Goal: Task Accomplishment & Management: Manage account settings

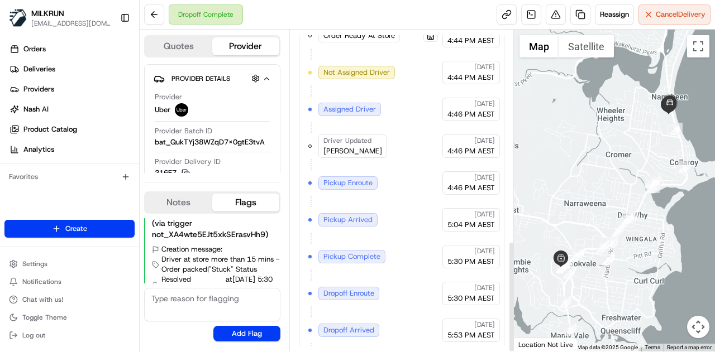
scroll to position [611, 0]
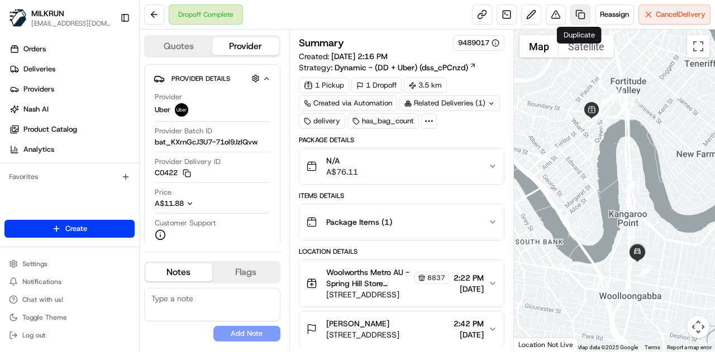
click at [577, 13] on link at bounding box center [580, 14] width 20 height 20
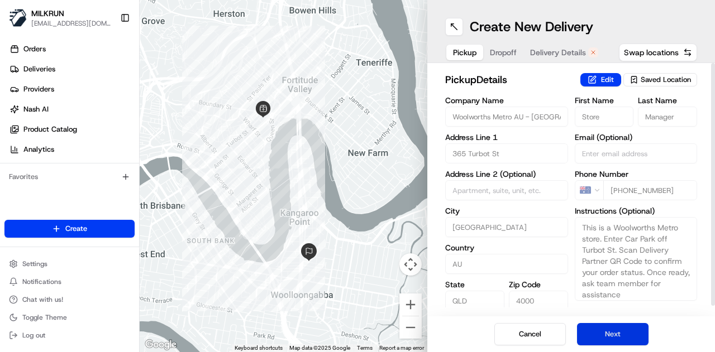
click at [604, 330] on button "Next" at bounding box center [612, 334] width 71 height 22
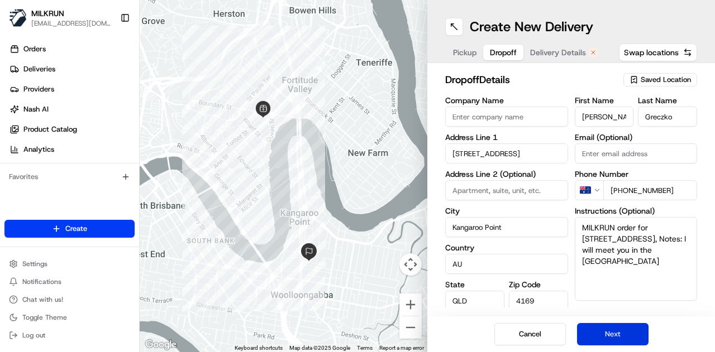
click at [604, 330] on button "Next" at bounding box center [612, 334] width 71 height 22
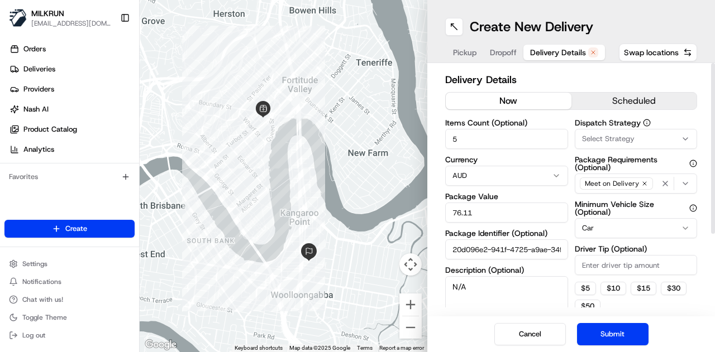
click at [482, 93] on button "now" at bounding box center [509, 101] width 126 height 17
click at [609, 326] on button "Submit" at bounding box center [612, 334] width 71 height 22
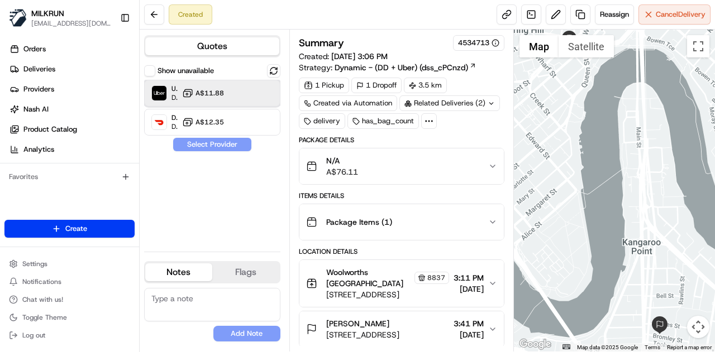
click at [259, 99] on div at bounding box center [255, 93] width 13 height 13
click at [225, 146] on button "Assign Provider" at bounding box center [212, 144] width 79 height 13
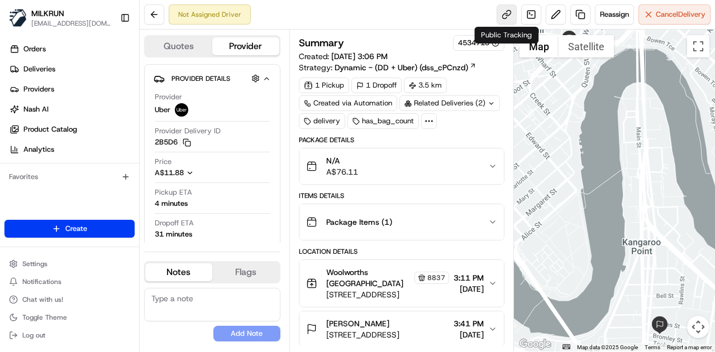
click at [503, 8] on link at bounding box center [506, 14] width 20 height 20
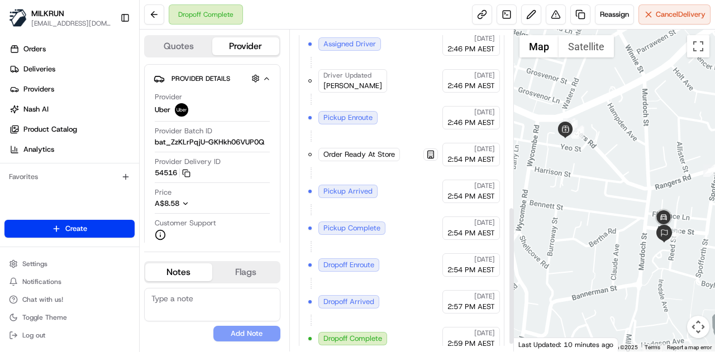
scroll to position [428, 0]
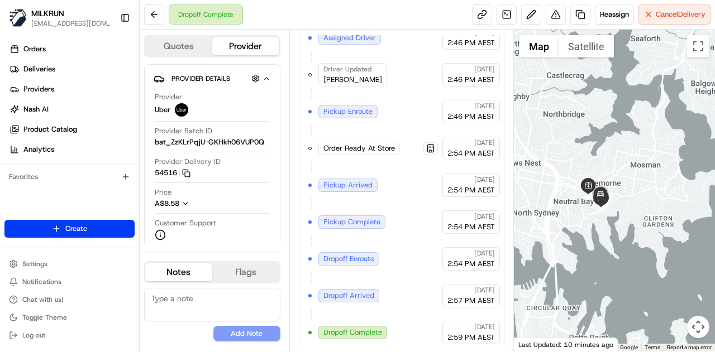
drag, startPoint x: 612, startPoint y: 276, endPoint x: 636, endPoint y: 252, distance: 34.0
click at [636, 252] on div at bounding box center [615, 191] width 202 height 322
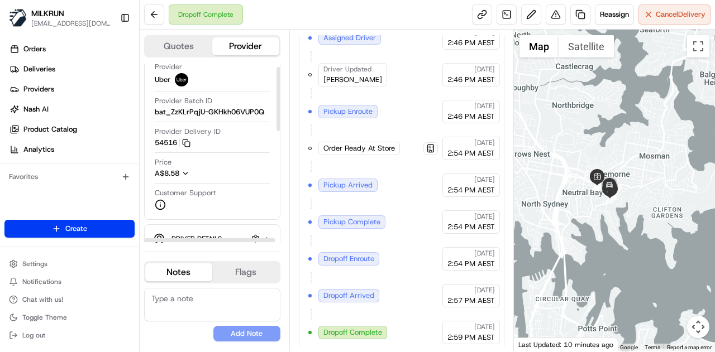
scroll to position [56, 0]
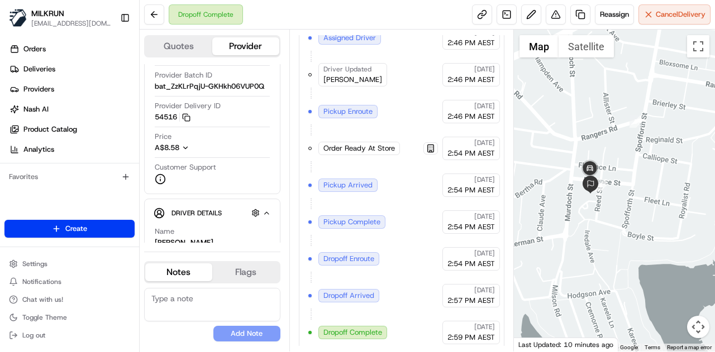
drag, startPoint x: 603, startPoint y: 205, endPoint x: 626, endPoint y: 159, distance: 51.2
click at [629, 159] on div at bounding box center [615, 191] width 202 height 322
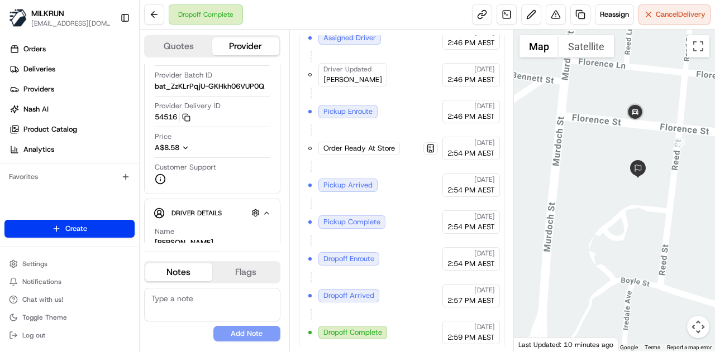
drag, startPoint x: 648, startPoint y: 125, endPoint x: 615, endPoint y: 144, distance: 37.5
click at [615, 144] on div at bounding box center [615, 191] width 202 height 322
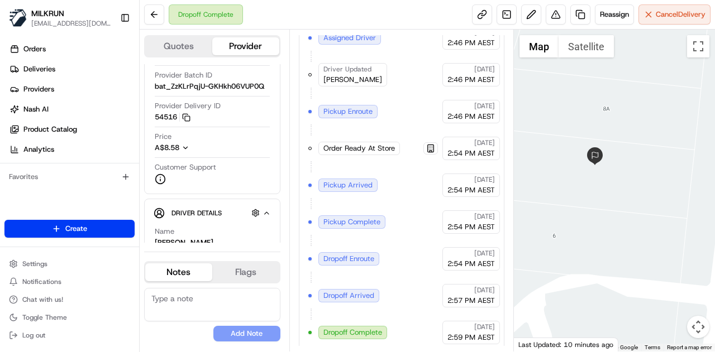
drag, startPoint x: 631, startPoint y: 154, endPoint x: 658, endPoint y: 222, distance: 72.9
click at [658, 222] on div at bounding box center [615, 191] width 202 height 322
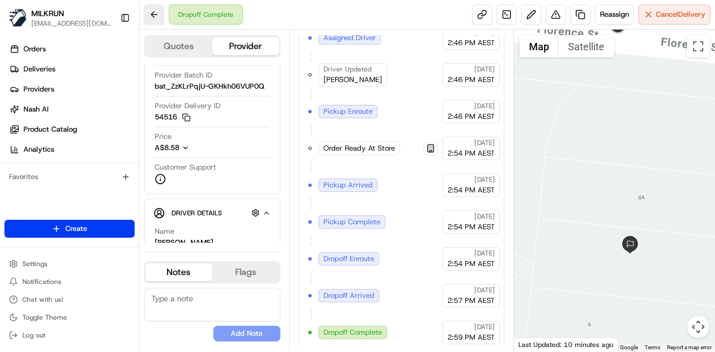
click at [145, 16] on button at bounding box center [154, 14] width 20 height 20
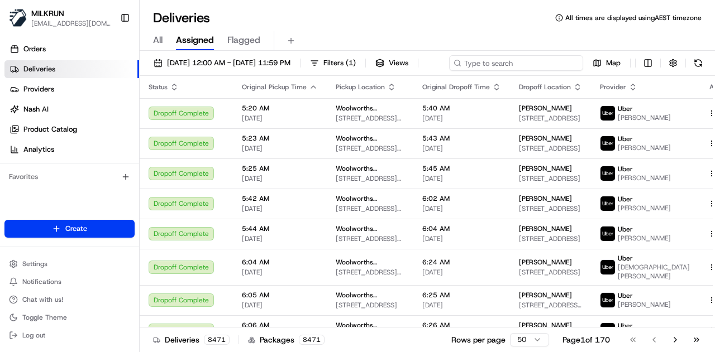
click at [507, 56] on input at bounding box center [516, 63] width 134 height 16
paste input "3e5c4b33-5b3b-441e-a54a-e6bc048beeed"
type input "3e5c4b33-5b3b-441e-a54a-e6bc048beeed"
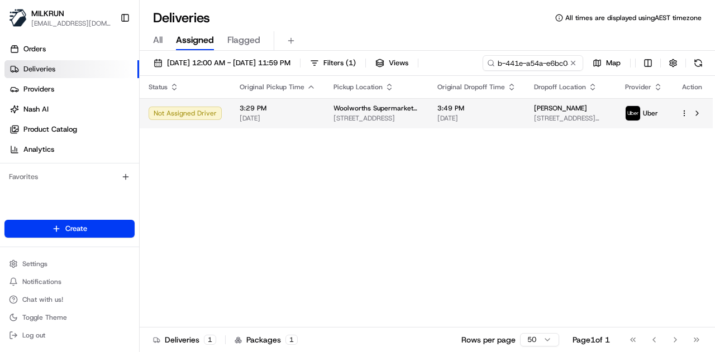
click at [414, 125] on td "Woolworths Supermarket AU - Neutral Bay Village 1-7 Rangers Rd, Neutral Bay, NS…" at bounding box center [376, 113] width 104 height 30
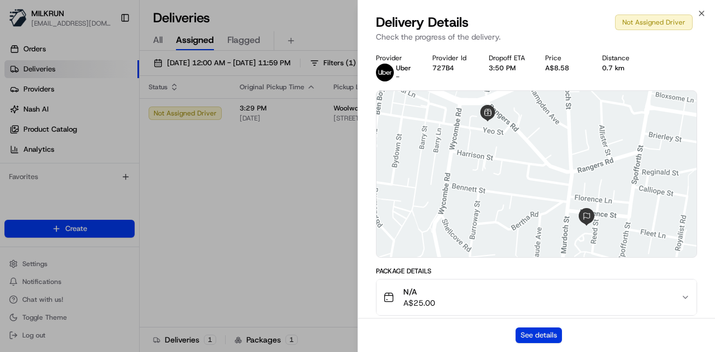
click at [532, 343] on button "See details" at bounding box center [538, 336] width 46 height 16
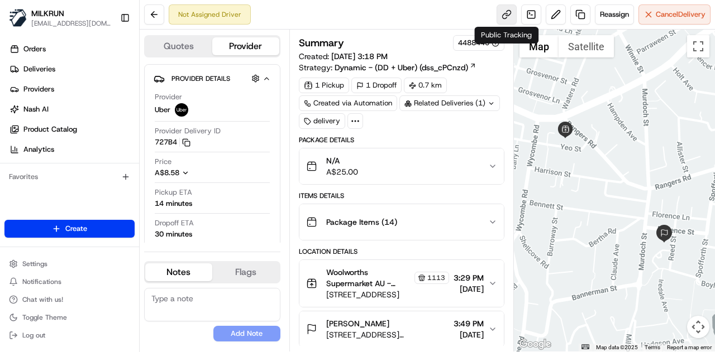
click at [507, 18] on link at bounding box center [506, 14] width 20 height 20
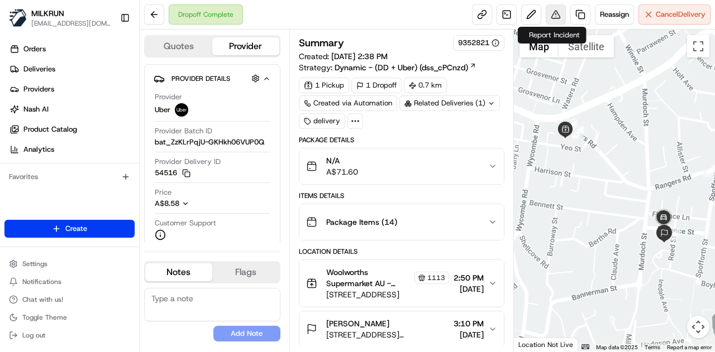
click at [554, 17] on button at bounding box center [556, 14] width 20 height 20
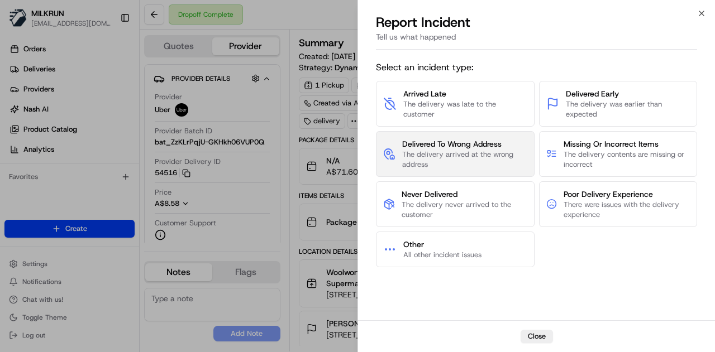
click at [443, 147] on span "Delivered To Wrong Address" at bounding box center [464, 144] width 125 height 11
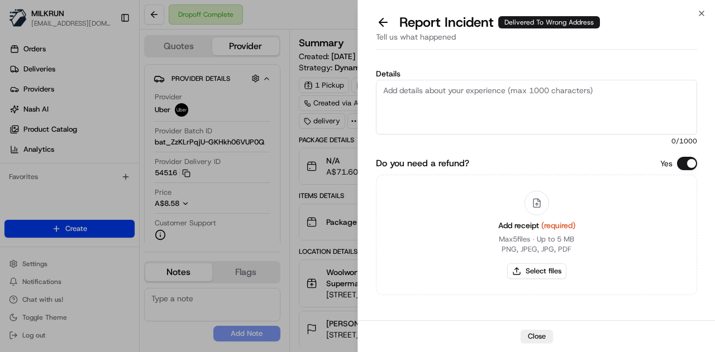
click at [440, 98] on textarea "Details" at bounding box center [536, 107] width 321 height 55
type textarea "A"
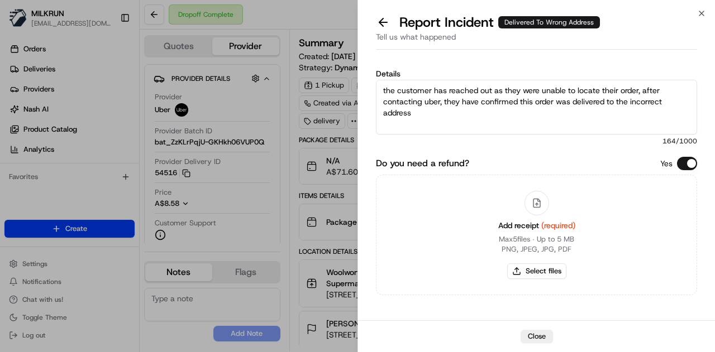
click at [523, 113] on textarea "the customer has reached out as they were unable to locate their order, after c…" at bounding box center [536, 107] width 321 height 55
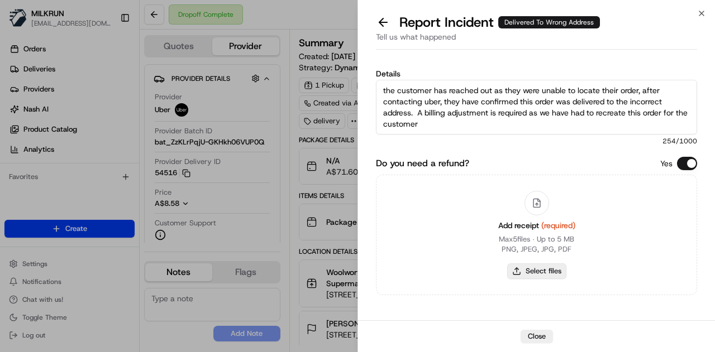
type textarea "the customer has reached out as they were unable to locate their order, after c…"
click at [551, 275] on button "Select files" at bounding box center [536, 272] width 59 height 16
type input "C:\fakepath\Screenshot 2025-08-21 152126.png"
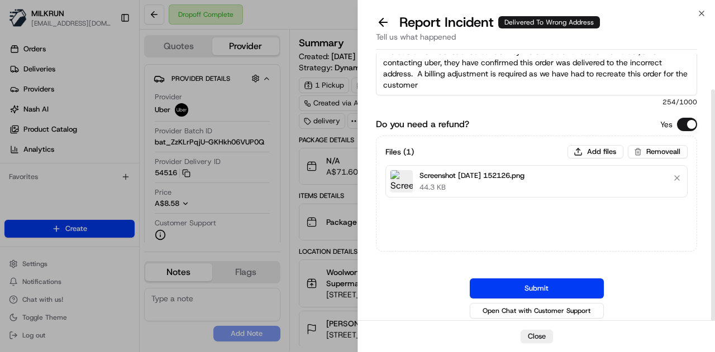
scroll to position [41, 0]
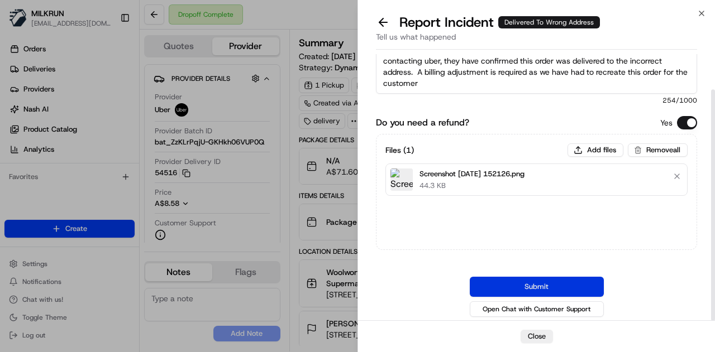
click at [577, 283] on button "Submit" at bounding box center [537, 287] width 134 height 20
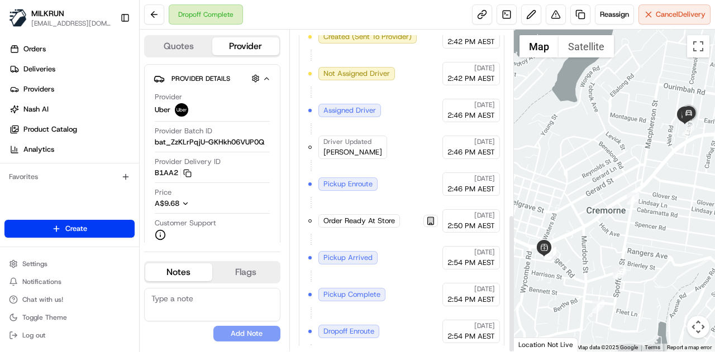
scroll to position [428, 0]
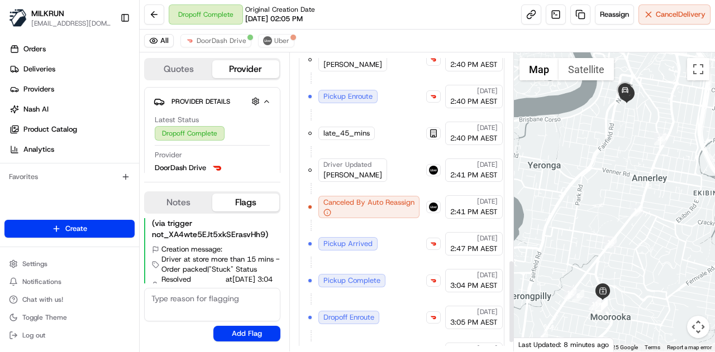
scroll to position [780, 0]
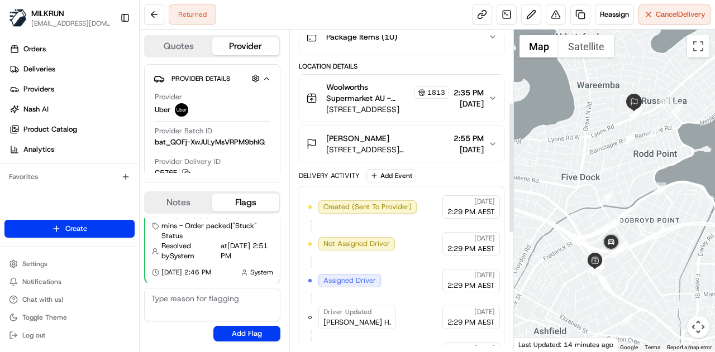
scroll to position [74, 0]
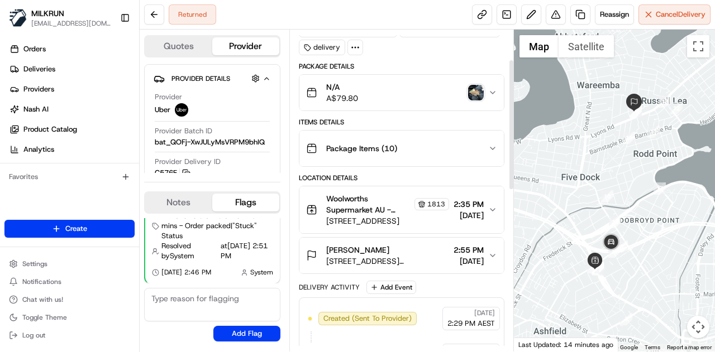
click at [473, 86] on img "button" at bounding box center [476, 93] width 16 height 16
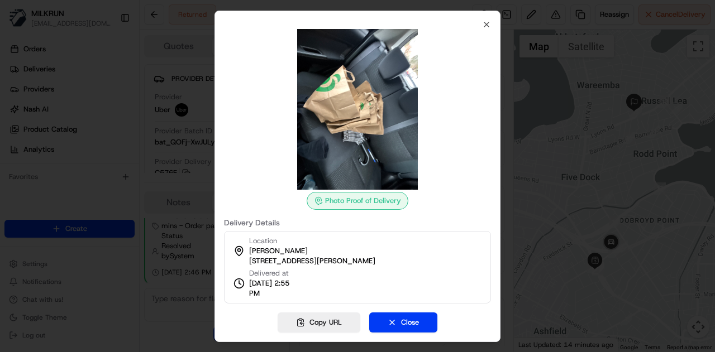
click at [486, 29] on div at bounding box center [357, 109] width 267 height 161
click at [486, 22] on icon "button" at bounding box center [486, 24] width 9 height 9
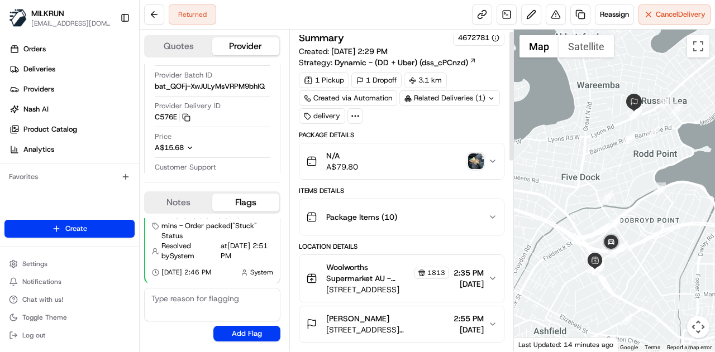
scroll to position [0, 0]
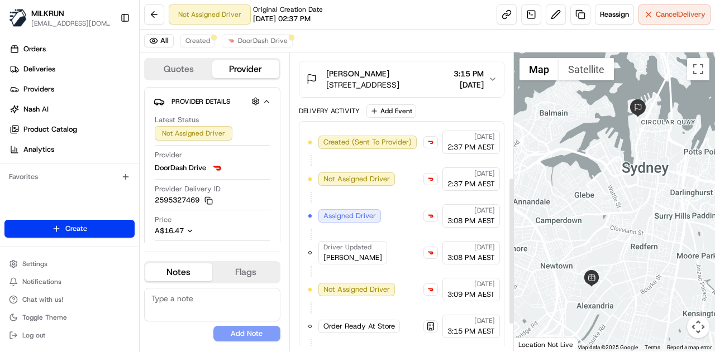
scroll to position [249, 0]
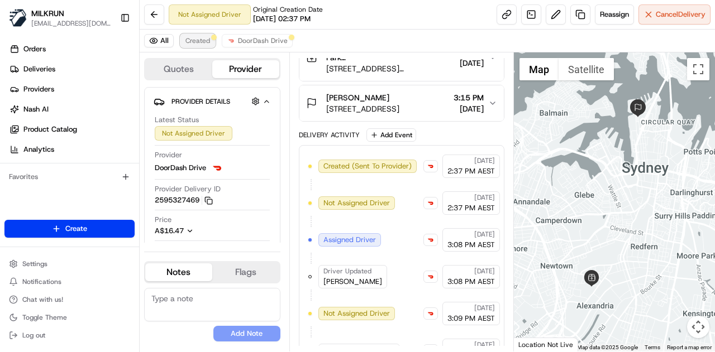
click at [203, 34] on button "Created" at bounding box center [197, 40] width 35 height 13
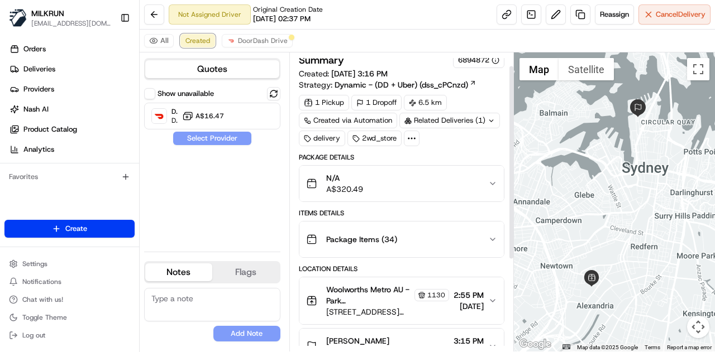
scroll to position [0, 0]
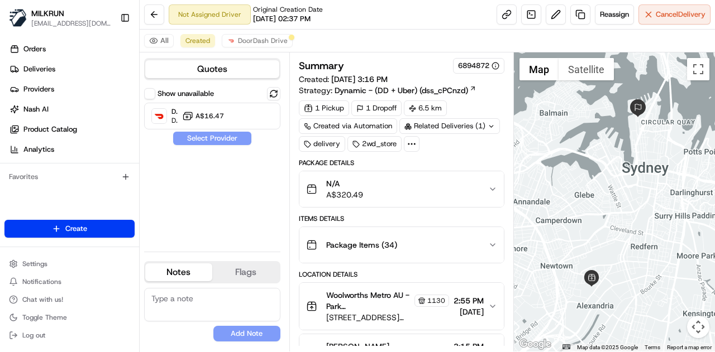
click at [471, 313] on span "[DATE]" at bounding box center [468, 312] width 30 height 11
click at [493, 298] on button "Woolworths Metro AU - Park Sydney Metro Store Manager 1130 57 Ashmore St, Erski…" at bounding box center [401, 306] width 204 height 47
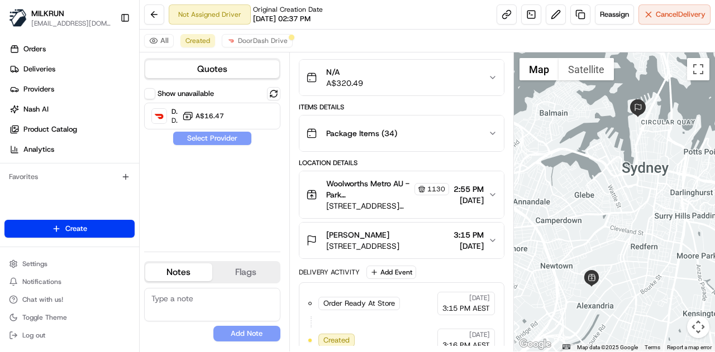
click at [487, 190] on div "Woolworths Metro AU - Park Sydney Metro Store Manager 1130 57 Ashmore St, Erski…" at bounding box center [397, 195] width 182 height 34
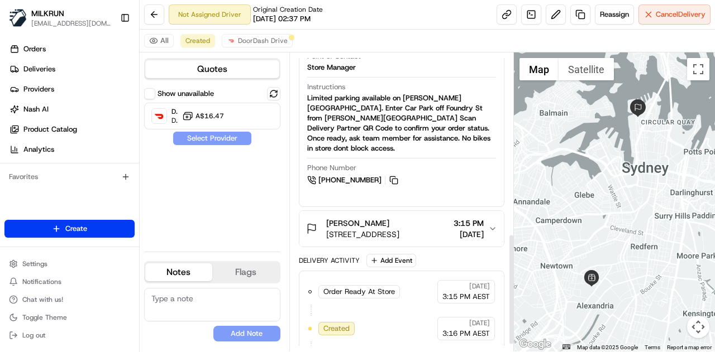
scroll to position [502, 0]
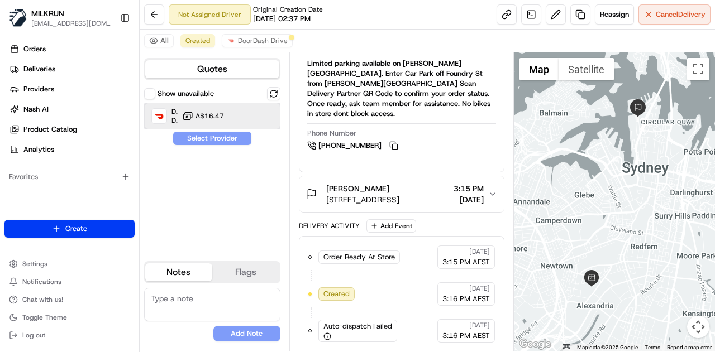
click at [228, 118] on div "DoorDash Drive Dropoff ETA 10 minutes A$16.47" at bounding box center [212, 116] width 136 height 27
click at [231, 138] on button "Assign Provider" at bounding box center [212, 138] width 79 height 13
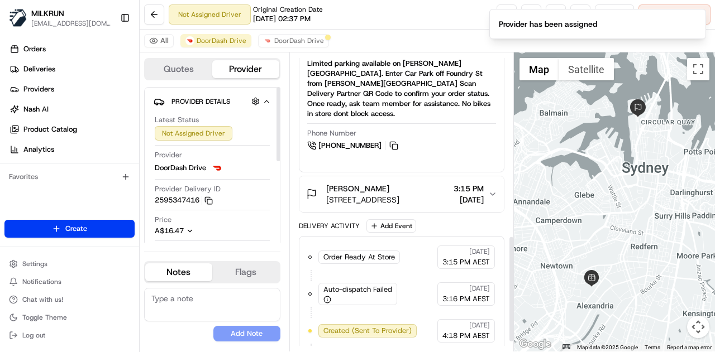
scroll to position [538, 0]
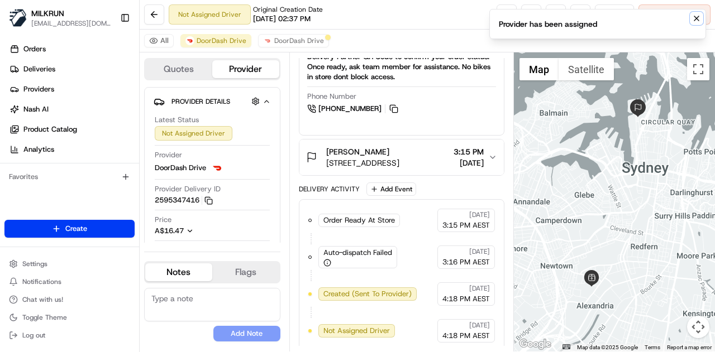
click at [698, 18] on icon "Notifications (F8)" at bounding box center [696, 18] width 9 height 9
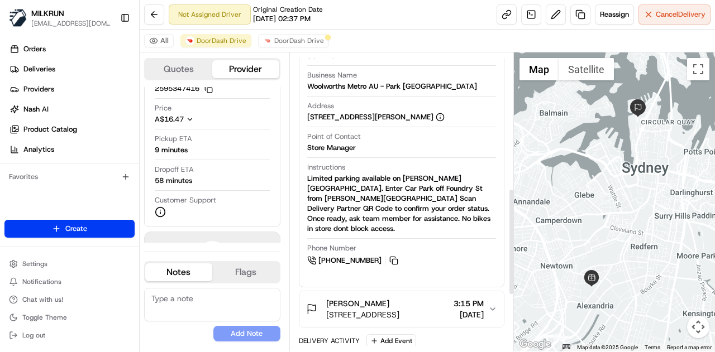
scroll to position [371, 0]
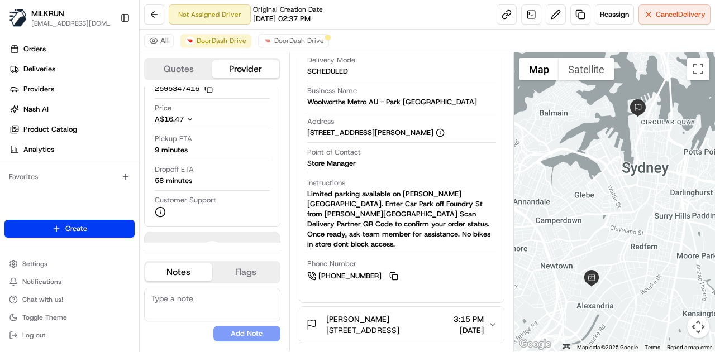
click at [279, 49] on div "All DoorDash Drive DoorDash Drive" at bounding box center [427, 41] width 575 height 23
click at [280, 46] on button "DoorDash Drive" at bounding box center [293, 40] width 71 height 13
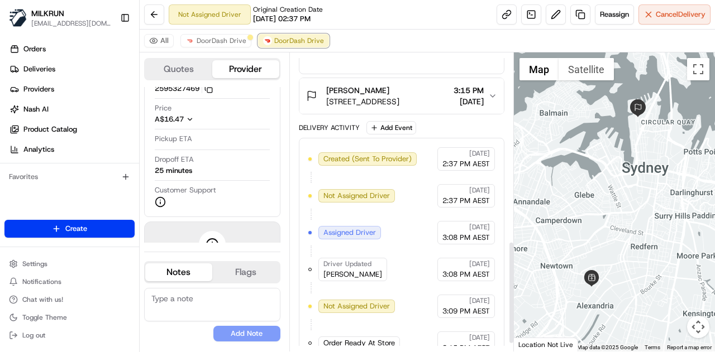
scroll to position [571, 0]
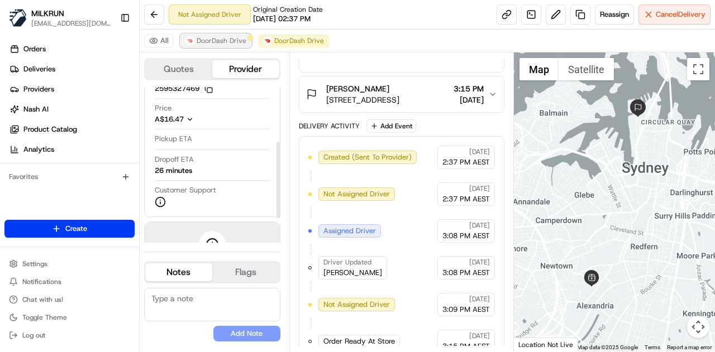
click at [208, 36] on span "DoorDash Drive" at bounding box center [222, 40] width 50 height 9
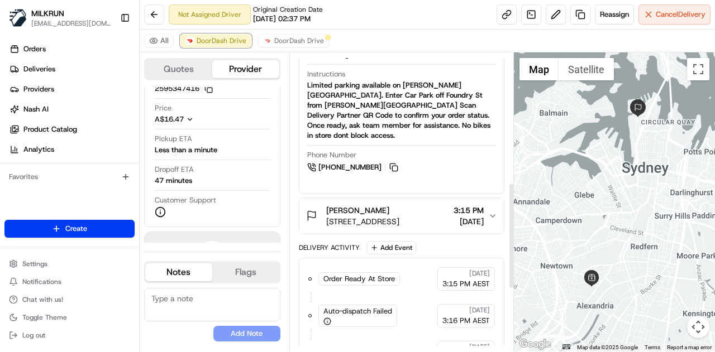
scroll to position [538, 0]
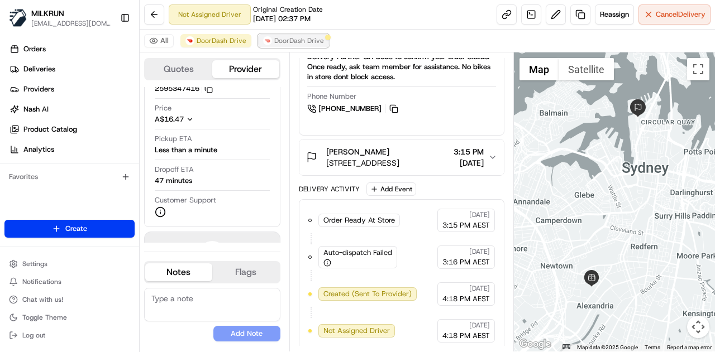
click at [294, 47] on button "DoorDash Drive" at bounding box center [293, 40] width 71 height 13
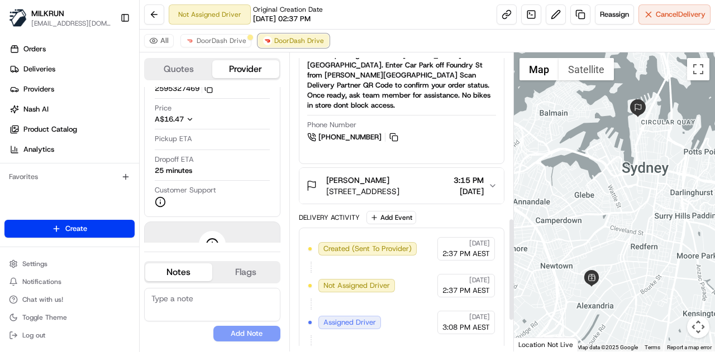
scroll to position [571, 0]
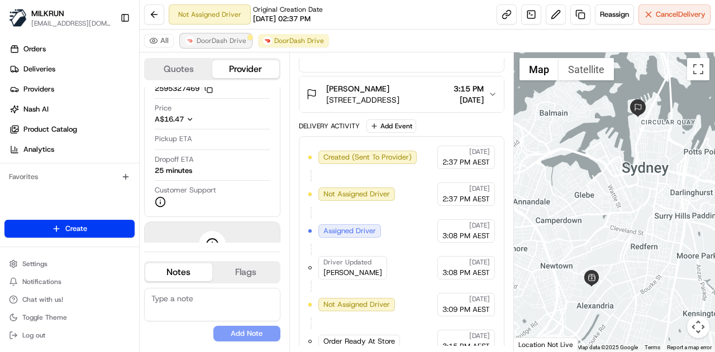
click at [228, 40] on span "DoorDash Drive" at bounding box center [222, 40] width 50 height 9
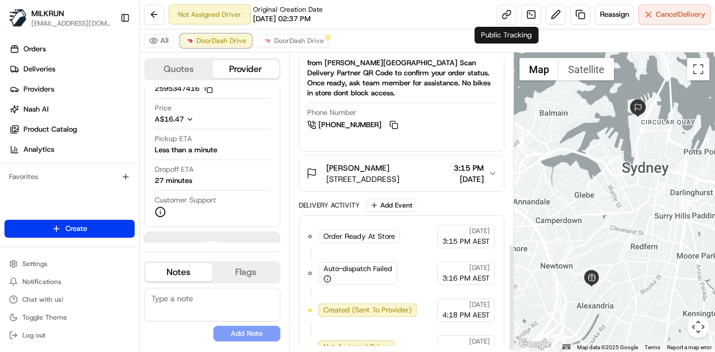
scroll to position [538, 0]
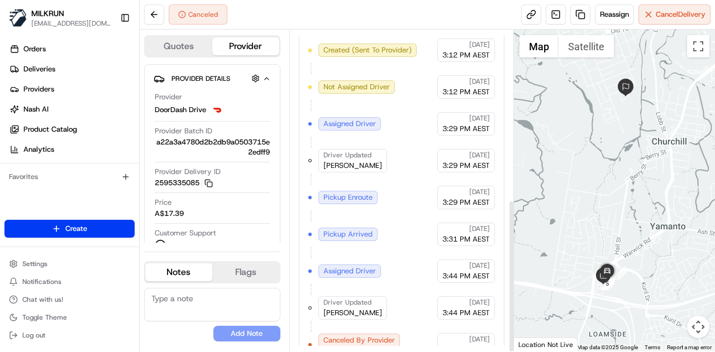
scroll to position [355, 0]
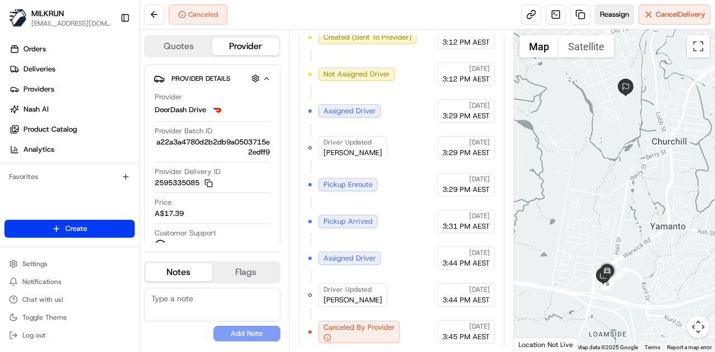
click at [614, 8] on button "Reassign" at bounding box center [614, 14] width 39 height 20
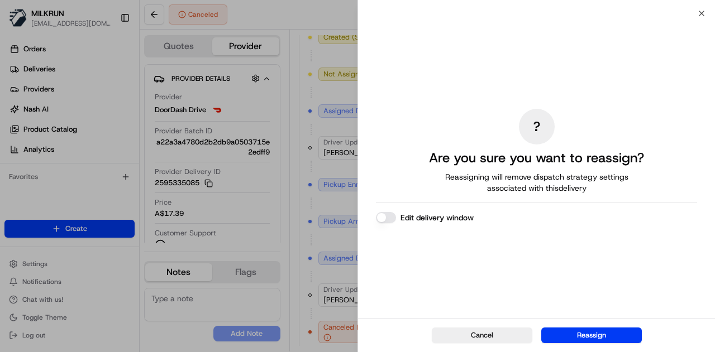
click at [413, 225] on div "? Are you sure you want to reassign? Reassigning will remove dispatch strategy …" at bounding box center [536, 166] width 321 height 300
click at [390, 218] on button "Edit delivery window" at bounding box center [386, 217] width 20 height 11
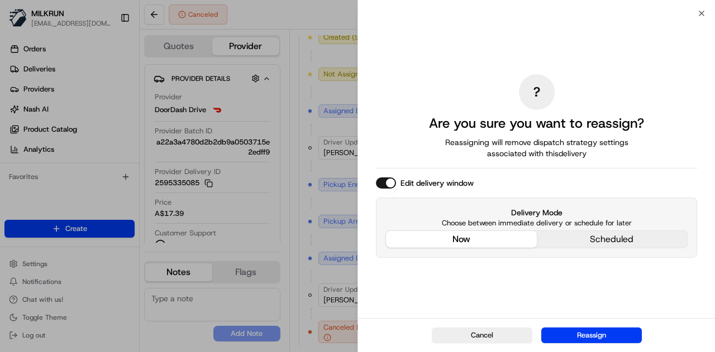
click at [496, 180] on div "Edit delivery window Delivery Mode Choose between immediate delivery or schedul…" at bounding box center [536, 218] width 321 height 80
click at [570, 333] on button "Reassign" at bounding box center [591, 336] width 101 height 16
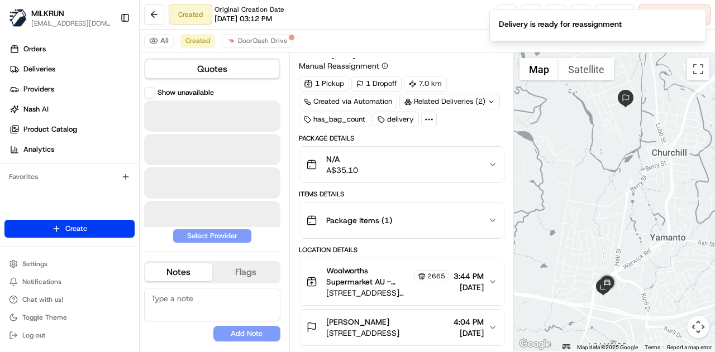
scroll to position [21, 0]
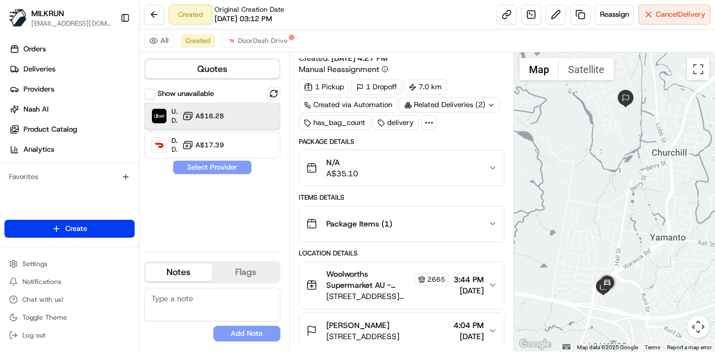
click at [275, 112] on div "Uber Dropoff ETA 44 minutes A$16.28" at bounding box center [212, 116] width 136 height 27
click at [217, 168] on button "Assign Provider" at bounding box center [212, 167] width 79 height 13
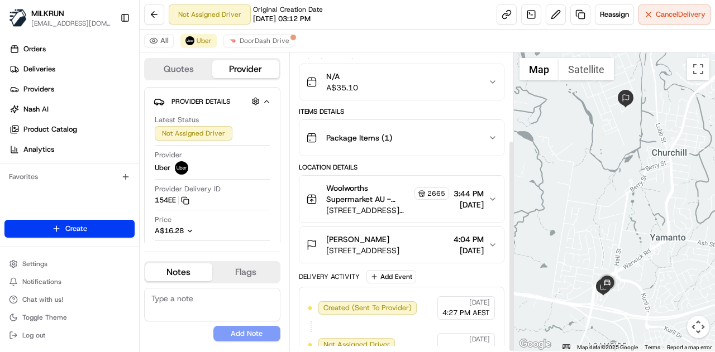
scroll to position [123, 0]
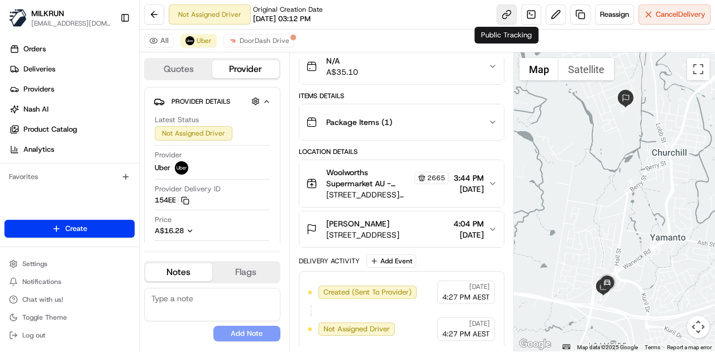
click at [506, 13] on link at bounding box center [506, 14] width 20 height 20
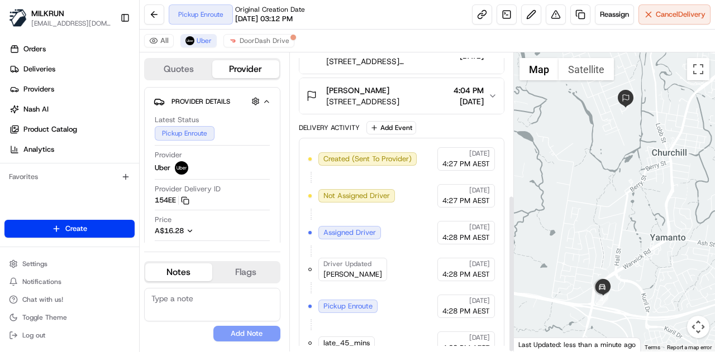
scroll to position [269, 0]
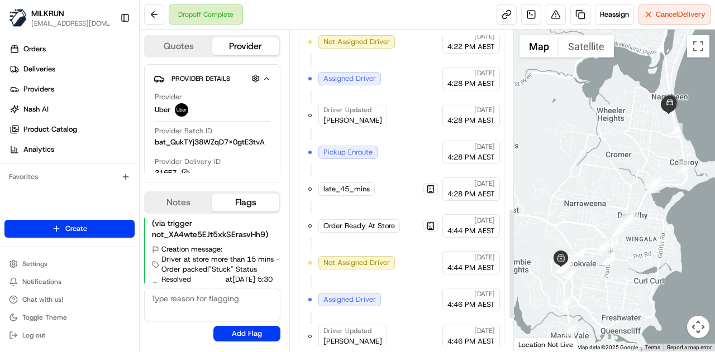
scroll to position [388, 0]
click at [154, 7] on button at bounding box center [154, 14] width 20 height 20
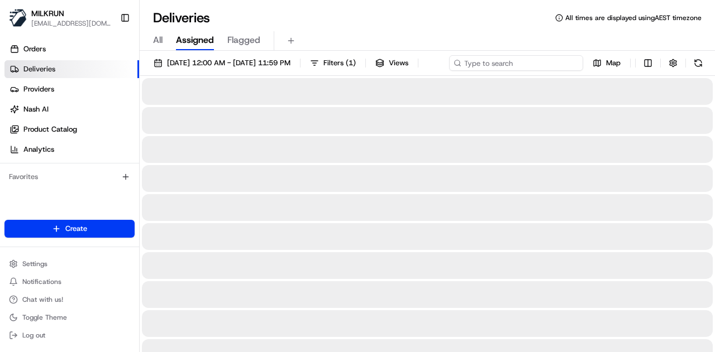
click at [532, 58] on input at bounding box center [516, 63] width 134 height 16
paste input "825f19bd-d63c-4fc0-88b7-c1aae0728c0f"
type input "825f19bd-d63c-4fc0-88b7-c1aae0728c0f"
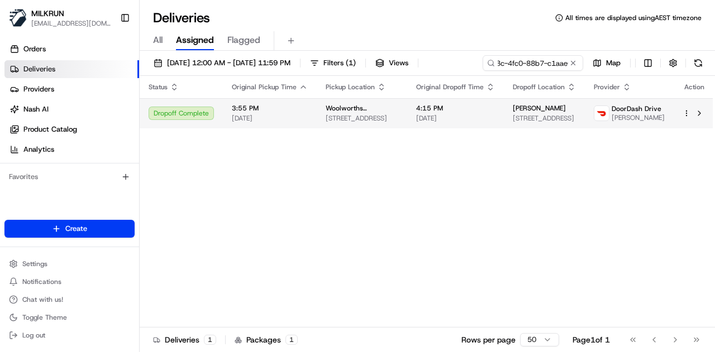
click at [514, 128] on div "Status Original Pickup Time Pickup Location Original Dropoff Time Dropoff Locat…" at bounding box center [427, 202] width 575 height 252
click at [465, 104] on span "4:15 PM" at bounding box center [455, 108] width 79 height 9
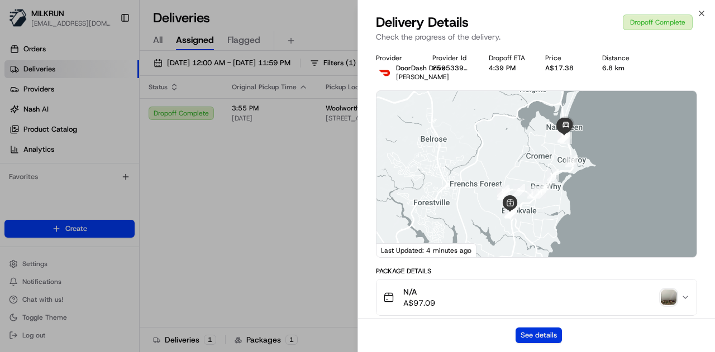
click at [532, 336] on button "See details" at bounding box center [538, 336] width 46 height 16
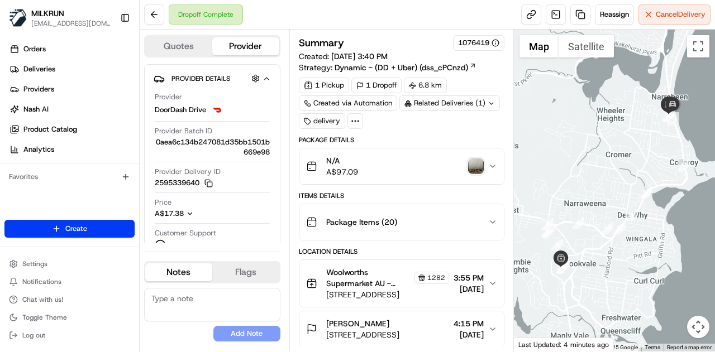
click at [476, 161] on img "button" at bounding box center [476, 167] width 16 height 16
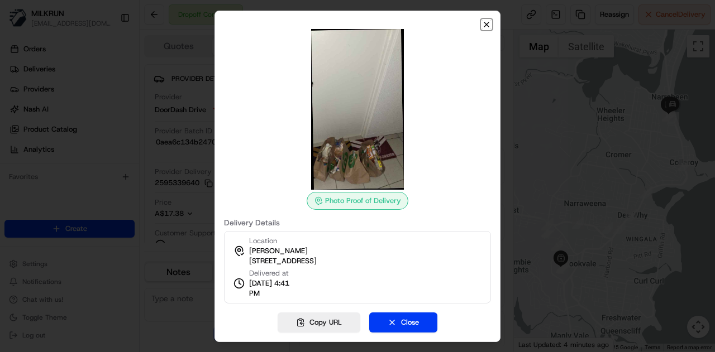
click at [489, 25] on icon "button" at bounding box center [486, 24] width 9 height 9
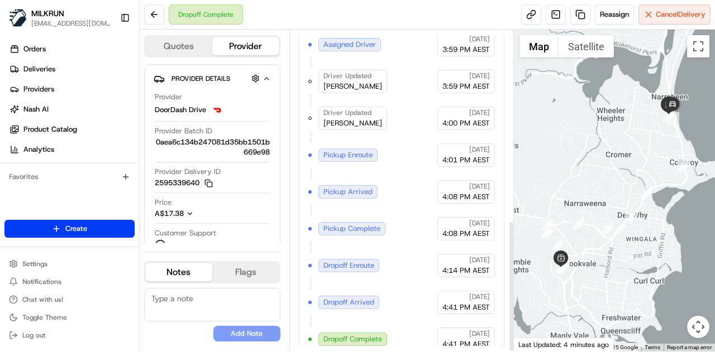
scroll to position [465, 0]
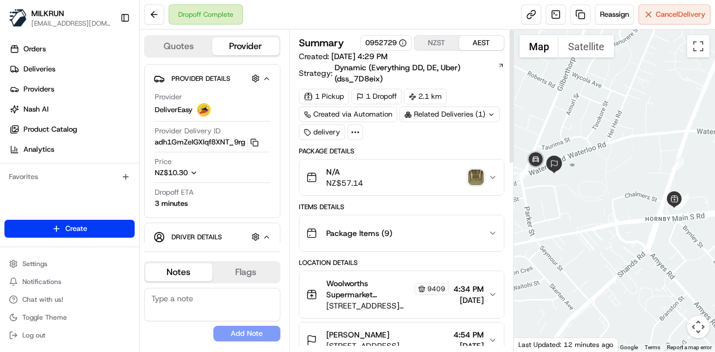
click at [485, 166] on div "N/A NZ$57.14" at bounding box center [397, 177] width 182 height 22
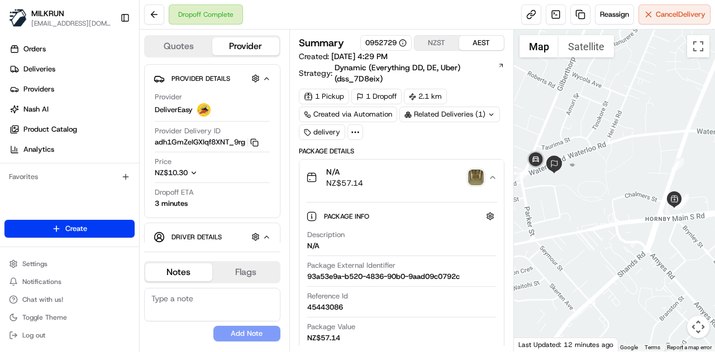
click at [480, 174] on img "button" at bounding box center [476, 178] width 16 height 16
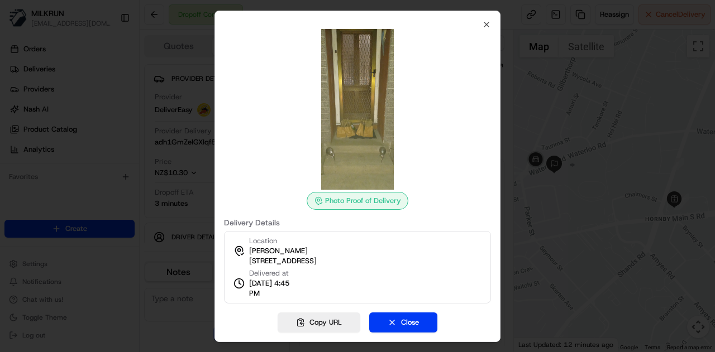
click at [489, 19] on div "Photo Proof of Delivery Delivery Details Location Chris Wiley 2/245 Waterloo Ro…" at bounding box center [357, 177] width 286 height 332
click at [490, 24] on icon "button" at bounding box center [486, 24] width 9 height 9
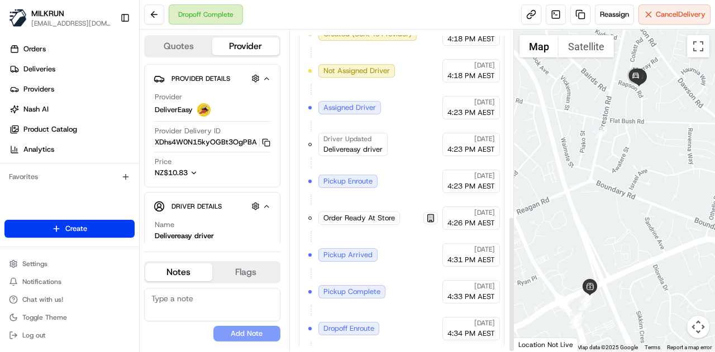
scroll to position [440, 0]
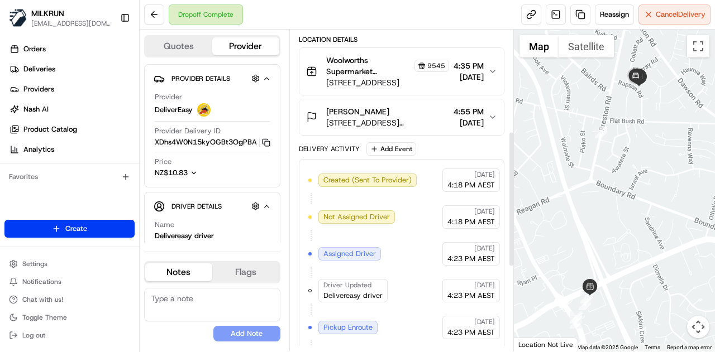
scroll to position [440, 0]
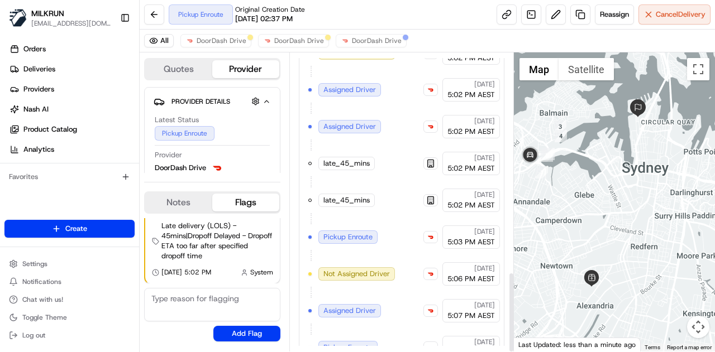
scroll to position [816, 0]
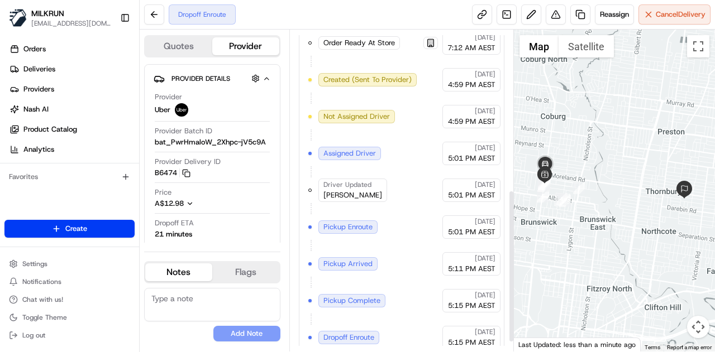
scroll to position [355, 0]
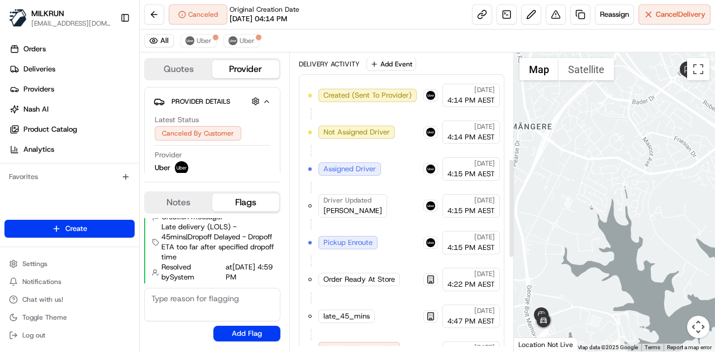
scroll to position [318, 0]
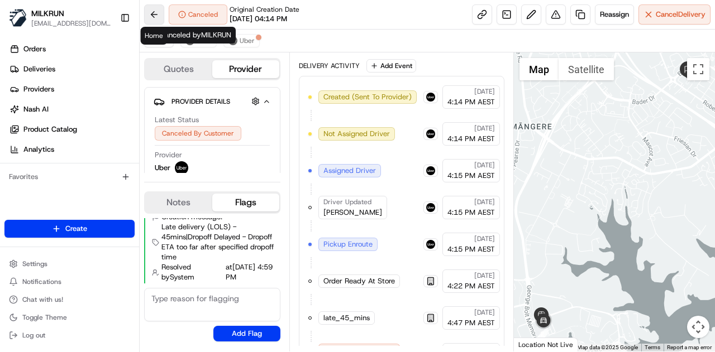
click at [157, 12] on button at bounding box center [154, 14] width 20 height 20
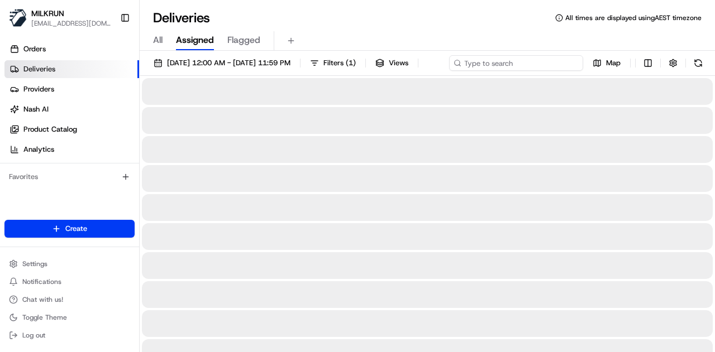
click at [549, 70] on input at bounding box center [516, 63] width 134 height 16
paste input "b81ac6b0-b146-43b6-9753-b043faca0f32"
type input "b81ac6b0-b146-43b6-9753-b043faca0f32"
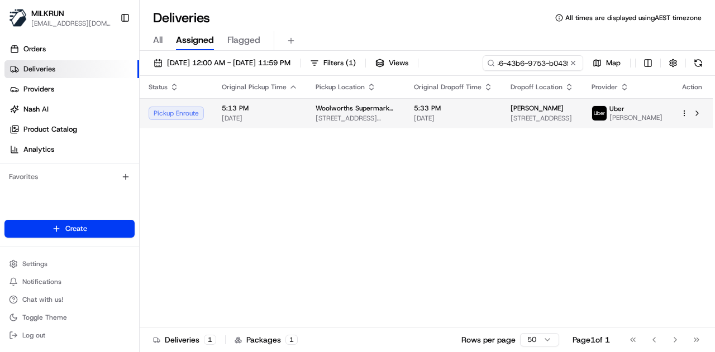
click at [521, 135] on div "Status Original Pickup Time Pickup Location Original Dropoff Time Dropoff Locat…" at bounding box center [426, 202] width 573 height 252
click at [465, 103] on td "5:33 PM 21/08/2025" at bounding box center [453, 113] width 97 height 30
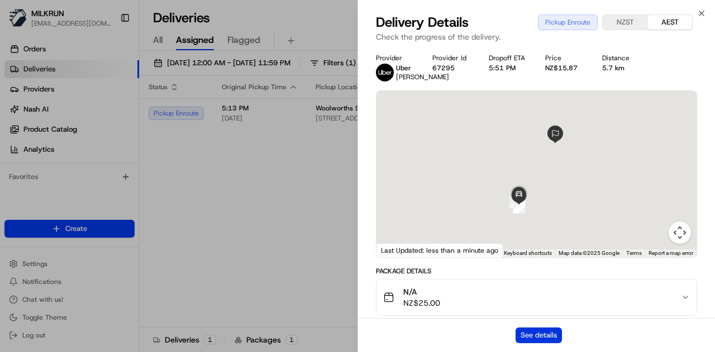
click at [529, 335] on button "See details" at bounding box center [538, 336] width 46 height 16
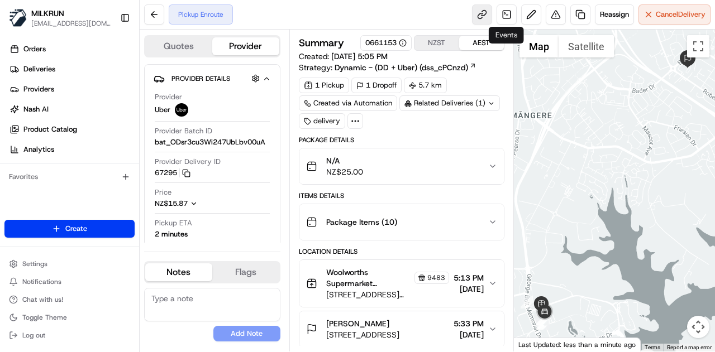
click at [478, 12] on link at bounding box center [482, 14] width 20 height 20
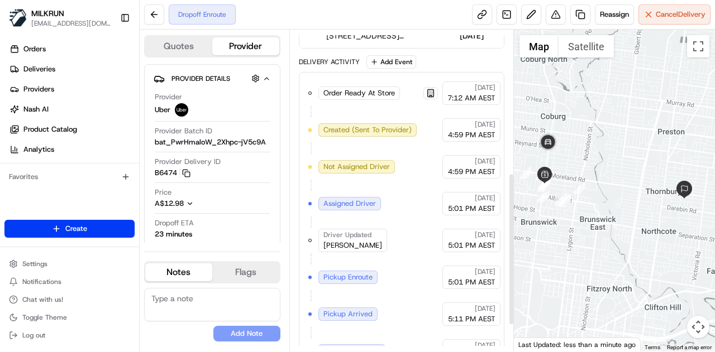
scroll to position [20, 0]
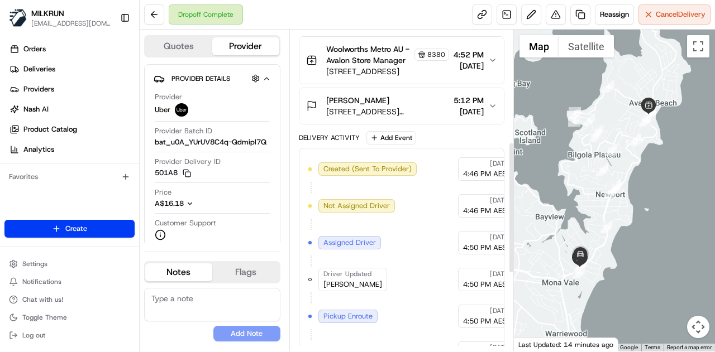
scroll to position [465, 0]
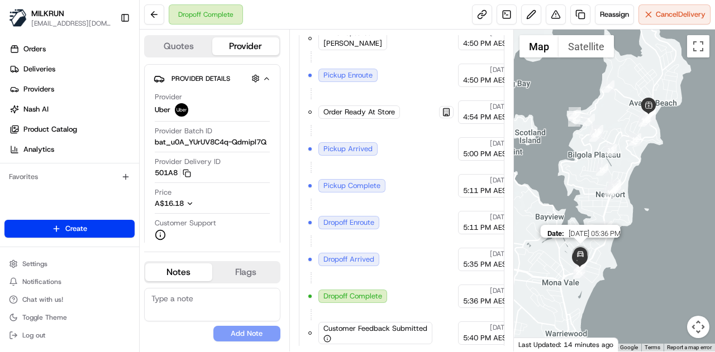
drag, startPoint x: 576, startPoint y: 255, endPoint x: 589, endPoint y: 215, distance: 42.4
click at [589, 244] on img at bounding box center [580, 255] width 22 height 22
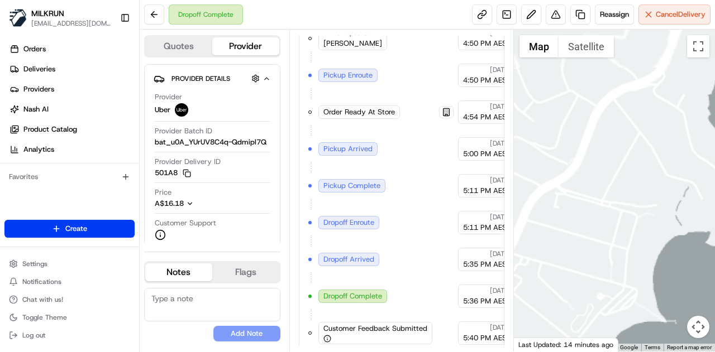
drag, startPoint x: 582, startPoint y: 212, endPoint x: 645, endPoint y: 200, distance: 63.6
click at [643, 200] on div "To navigate, press the arrow keys." at bounding box center [615, 191] width 202 height 322
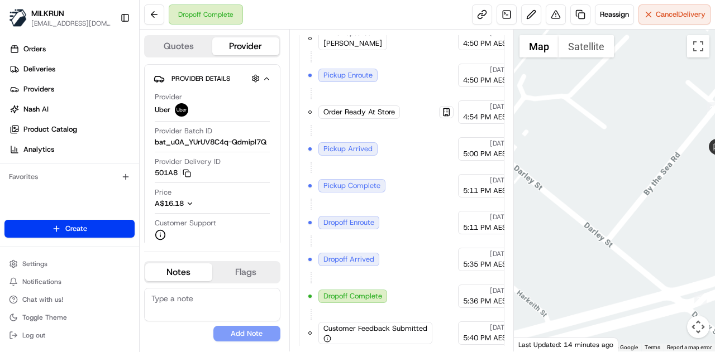
drag, startPoint x: 713, startPoint y: 155, endPoint x: 651, endPoint y: 206, distance: 80.1
click at [651, 206] on div "To navigate, press the arrow keys." at bounding box center [615, 191] width 202 height 322
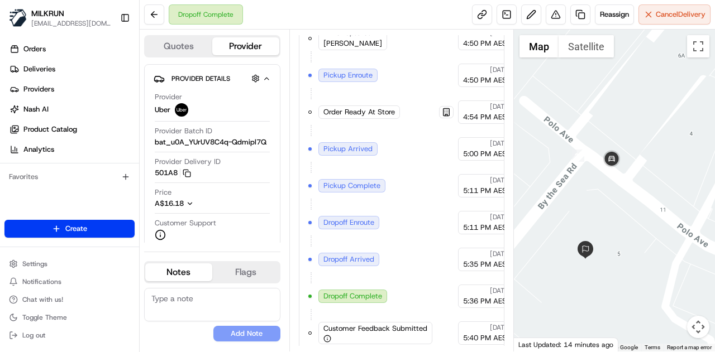
drag, startPoint x: 622, startPoint y: 217, endPoint x: 651, endPoint y: 178, distance: 49.1
click at [651, 178] on div "To navigate, press the arrow keys." at bounding box center [615, 191] width 202 height 322
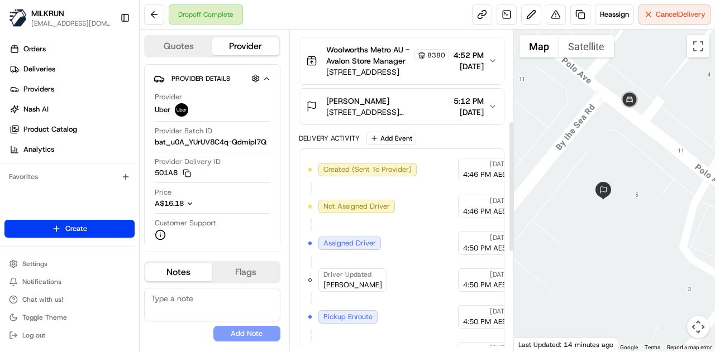
scroll to position [223, 0]
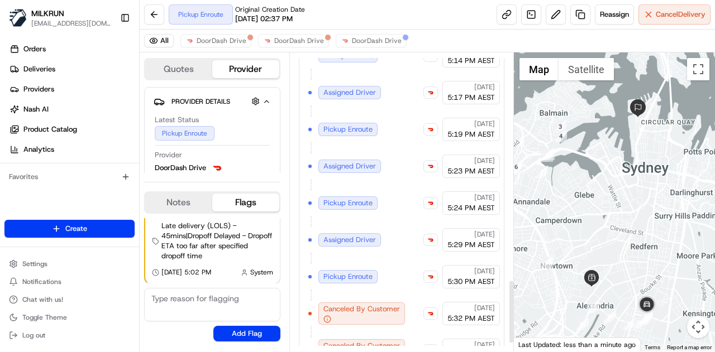
scroll to position [1108, 0]
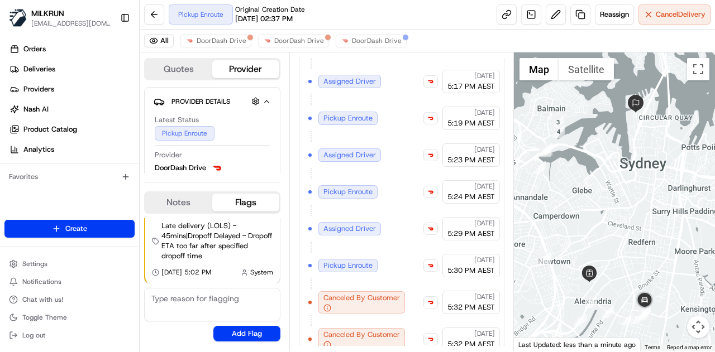
drag, startPoint x: 630, startPoint y: 240, endPoint x: 621, endPoint y: 198, distance: 42.3
click at [621, 198] on div at bounding box center [615, 201] width 202 height 299
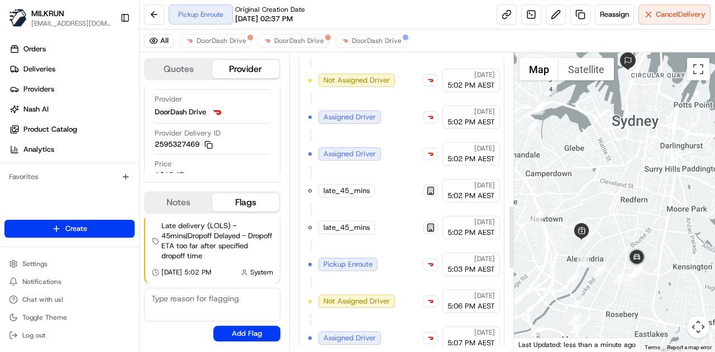
scroll to position [717, 0]
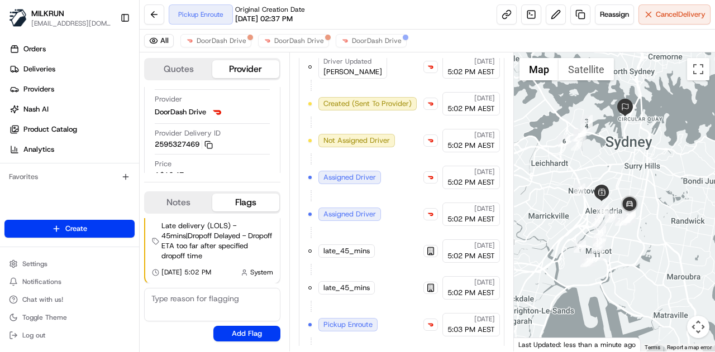
drag, startPoint x: 600, startPoint y: 150, endPoint x: 612, endPoint y: 176, distance: 29.0
click at [612, 176] on div at bounding box center [615, 201] width 202 height 299
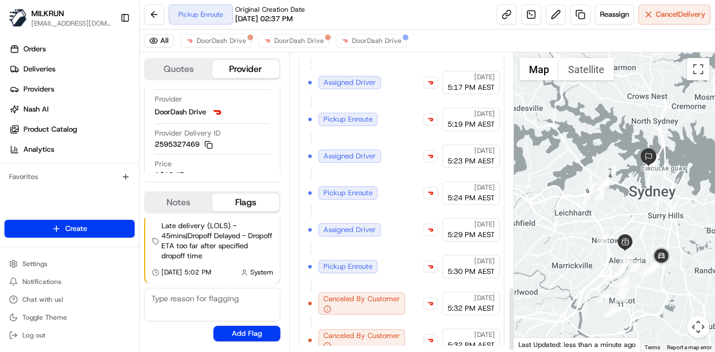
scroll to position [1108, 0]
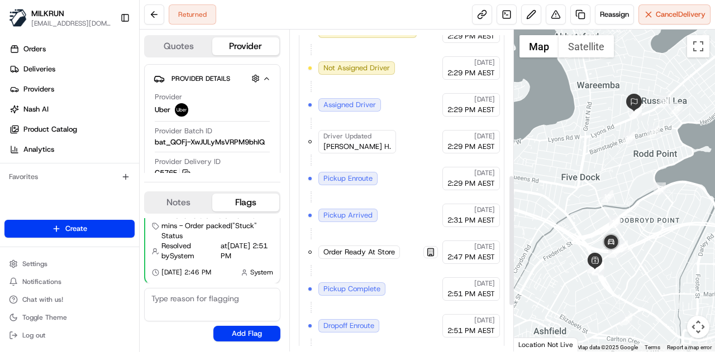
scroll to position [353, 0]
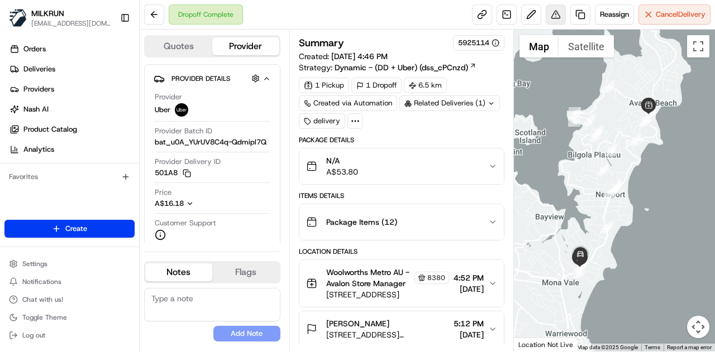
click at [555, 14] on button at bounding box center [556, 14] width 20 height 20
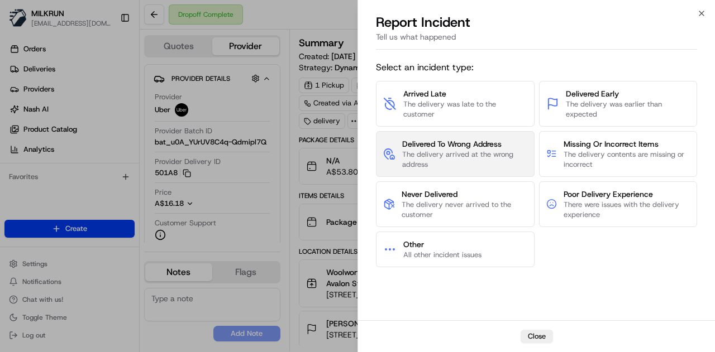
click at [456, 156] on span "The delivery arrived at the wrong address" at bounding box center [464, 160] width 125 height 20
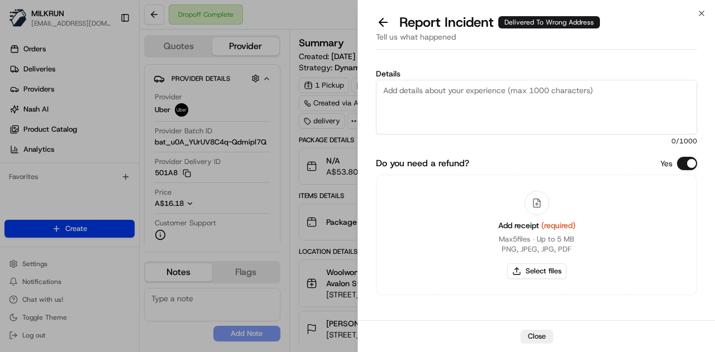
click at [450, 94] on textarea "Details" at bounding box center [536, 107] width 321 height 55
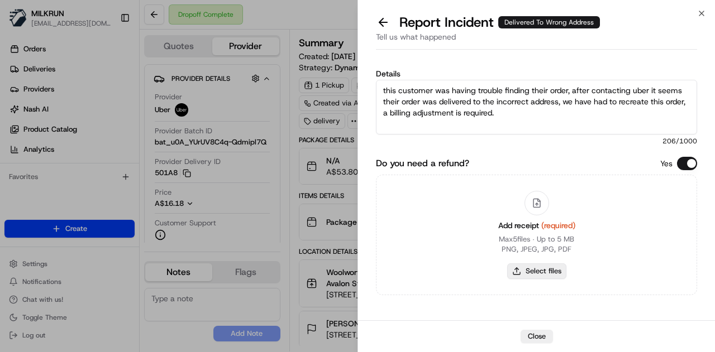
type textarea "this customer was having trouble finding their order, after contacting uber it …"
click at [537, 265] on button "Select files" at bounding box center [536, 272] width 59 height 16
type input "C:\fakepath\Screenshot 2025-08-21 181031.png"
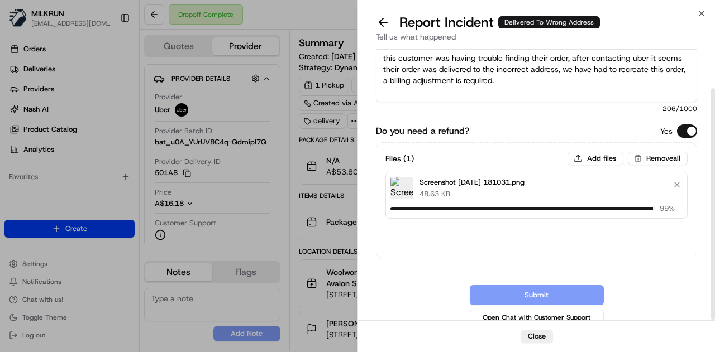
scroll to position [41, 0]
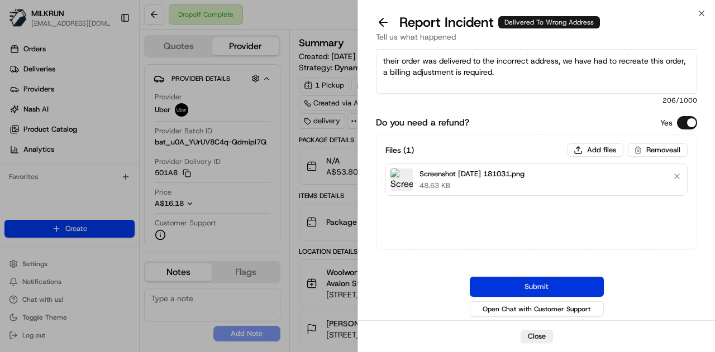
click at [558, 281] on button "Submit" at bounding box center [537, 287] width 134 height 20
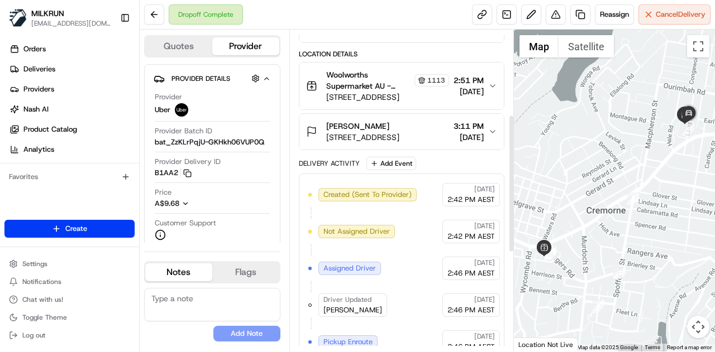
scroll to position [149, 0]
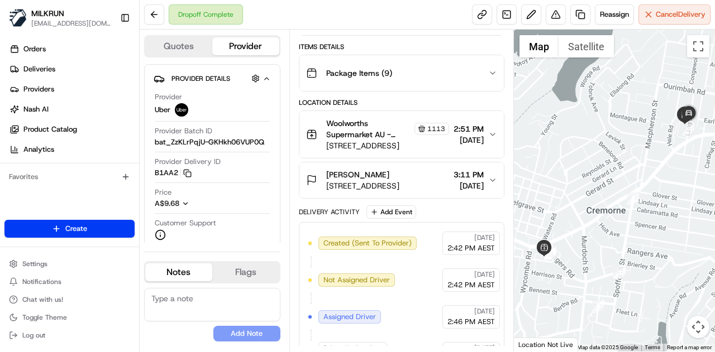
click at [476, 135] on span "[DATE]" at bounding box center [468, 140] width 30 height 11
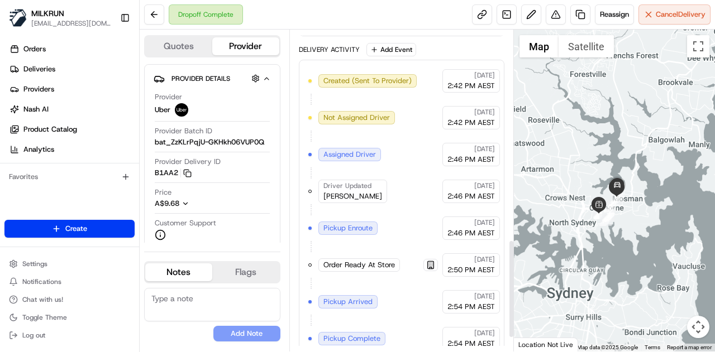
scroll to position [730, 0]
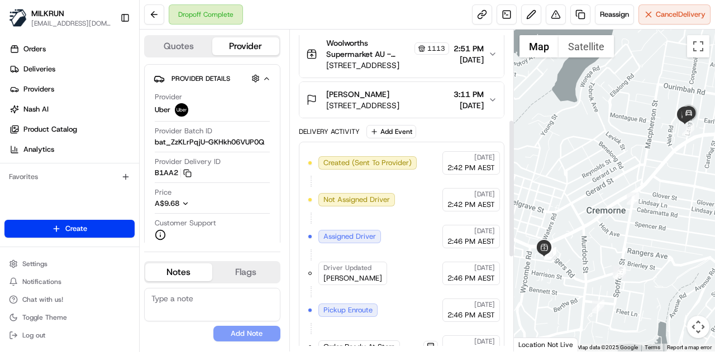
scroll to position [205, 0]
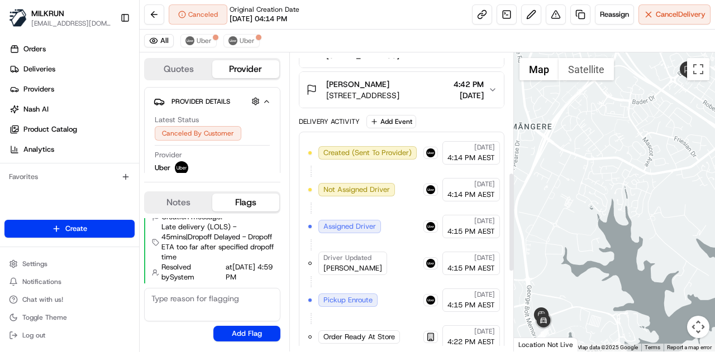
scroll to position [486, 0]
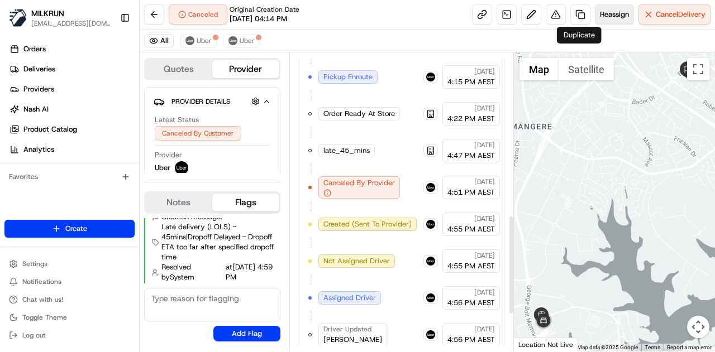
click at [603, 13] on span "Reassign" at bounding box center [614, 14] width 29 height 10
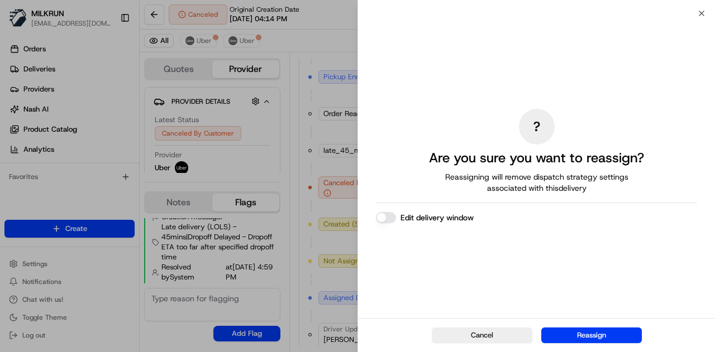
click at [378, 211] on div "? Are you sure you want to reassign? Reassigning will remove dispatch strategy …" at bounding box center [536, 166] width 321 height 300
click at [385, 219] on button "Edit delivery window" at bounding box center [386, 217] width 20 height 11
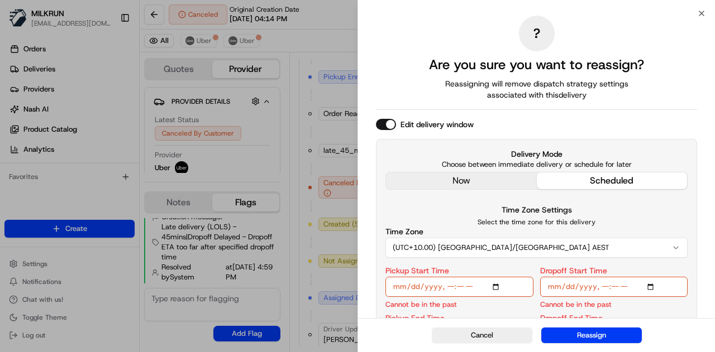
click at [486, 184] on div "Edit delivery window Delivery Mode Choose between immediate delivery or schedul…" at bounding box center [536, 243] width 321 height 248
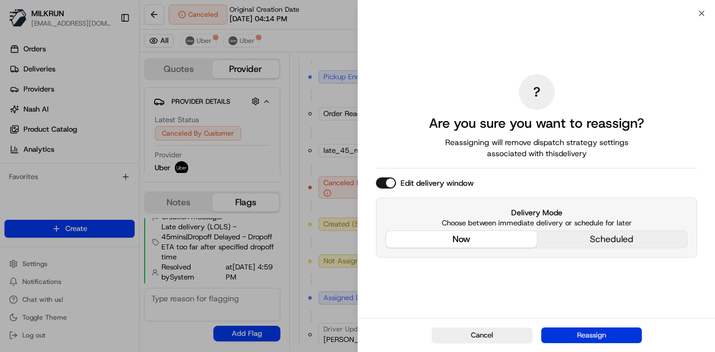
click at [580, 334] on button "Reassign" at bounding box center [591, 336] width 101 height 16
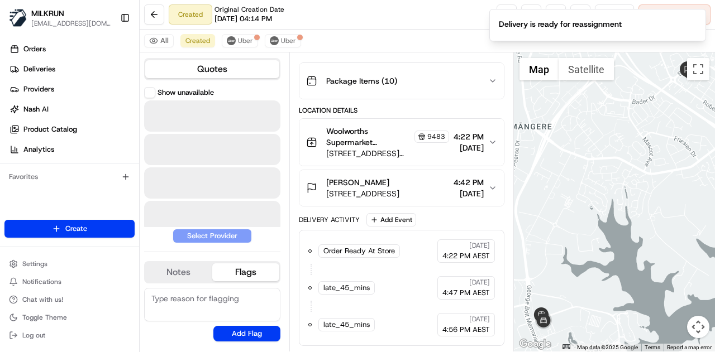
scroll to position [160, 0]
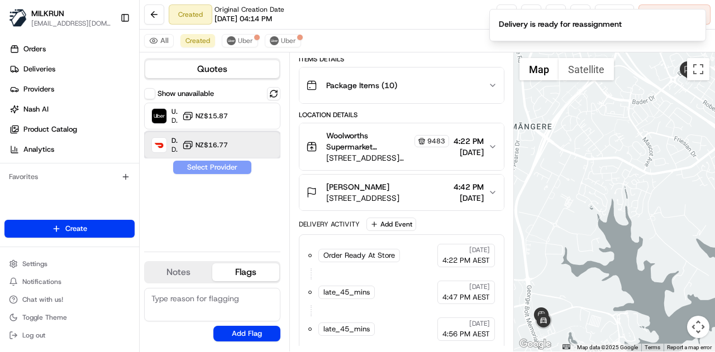
click at [227, 141] on div "DoorDash Drive Dropoff ETA 43 minutes NZ$16.77" at bounding box center [212, 145] width 136 height 27
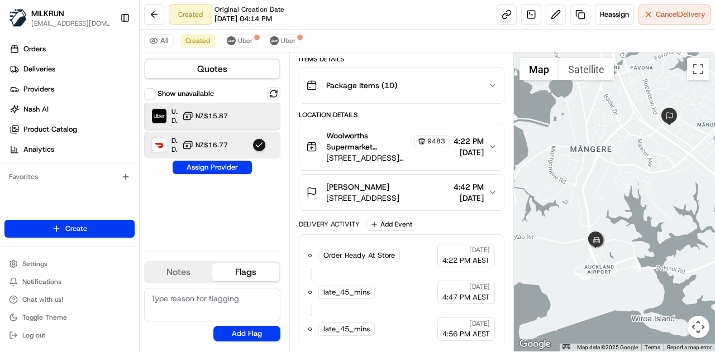
click at [229, 107] on div "Uber Dropoff ETA 40 minutes NZ$15.87" at bounding box center [212, 116] width 136 height 27
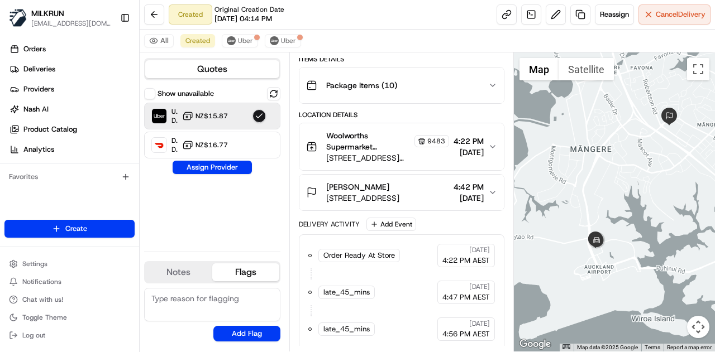
drag, startPoint x: 219, startPoint y: 167, endPoint x: 219, endPoint y: 160, distance: 6.7
click at [219, 166] on button "Assign Provider" at bounding box center [212, 167] width 79 height 13
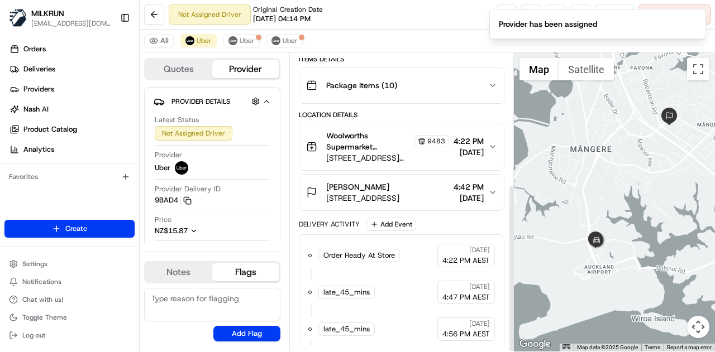
scroll to position [232, 0]
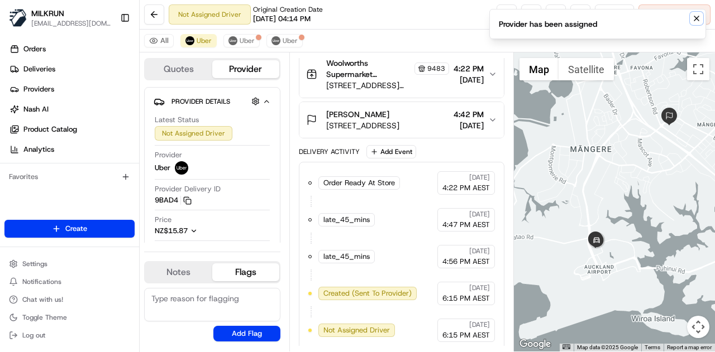
click at [695, 16] on icon "Notifications (F8)" at bounding box center [696, 18] width 9 height 9
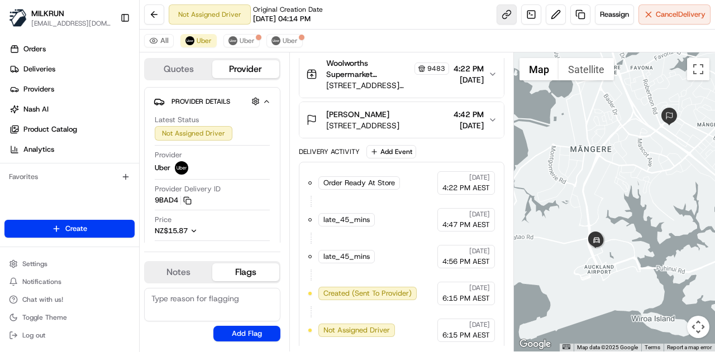
click at [508, 9] on link at bounding box center [506, 14] width 20 height 20
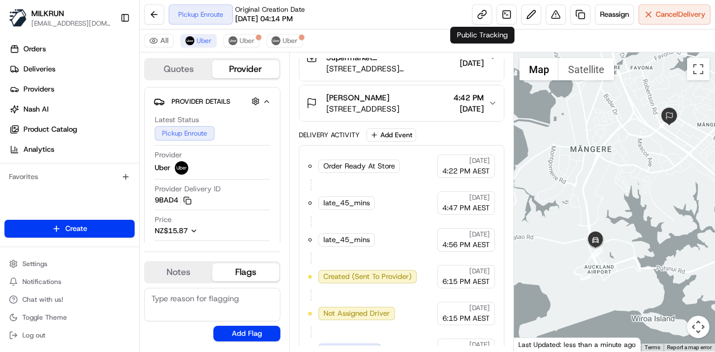
scroll to position [379, 0]
